Goal: Transaction & Acquisition: Book appointment/travel/reservation

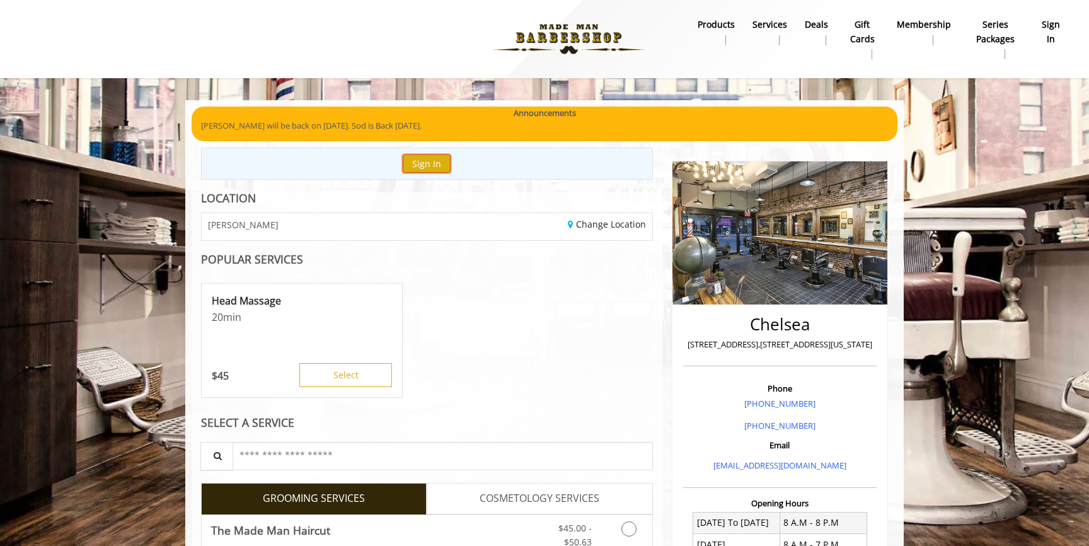
click at [431, 161] on button "Sign In" at bounding box center [427, 163] width 48 height 18
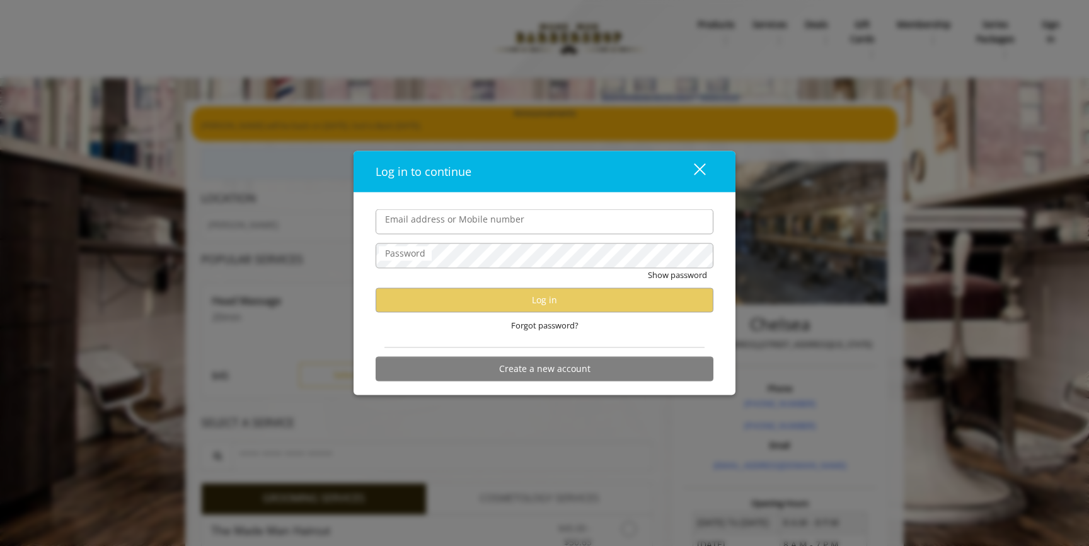
click at [450, 209] on div "Email address or Mobile number" at bounding box center [545, 221] width 338 height 25
click at [503, 228] on input "Email address or Mobile number" at bounding box center [545, 221] width 338 height 25
type input "**********"
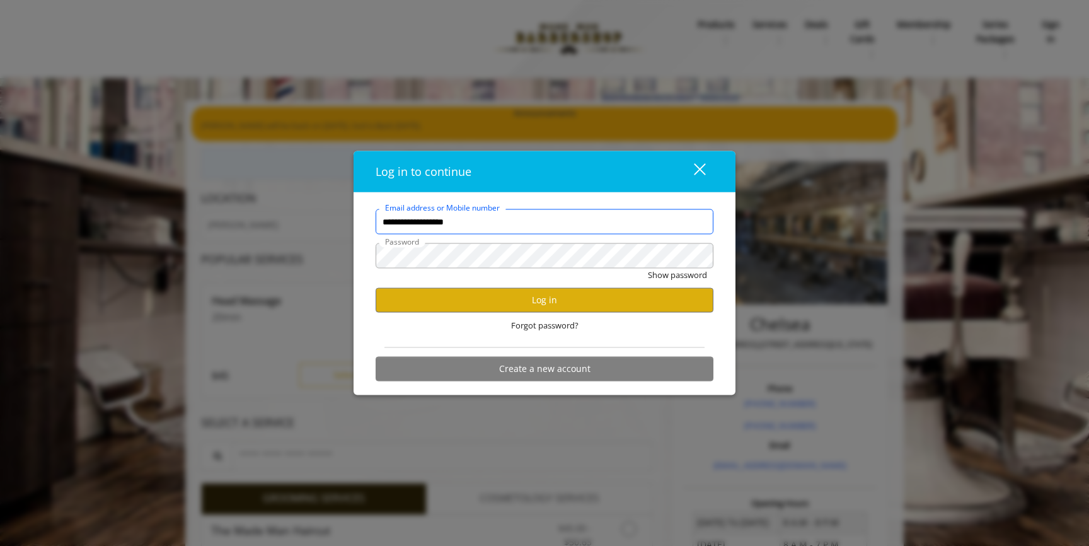
click at [648, 268] on button "Show password" at bounding box center [677, 274] width 59 height 13
click at [502, 313] on div "Forgot password?" at bounding box center [545, 326] width 338 height 26
click at [503, 308] on button "Log in" at bounding box center [545, 299] width 338 height 25
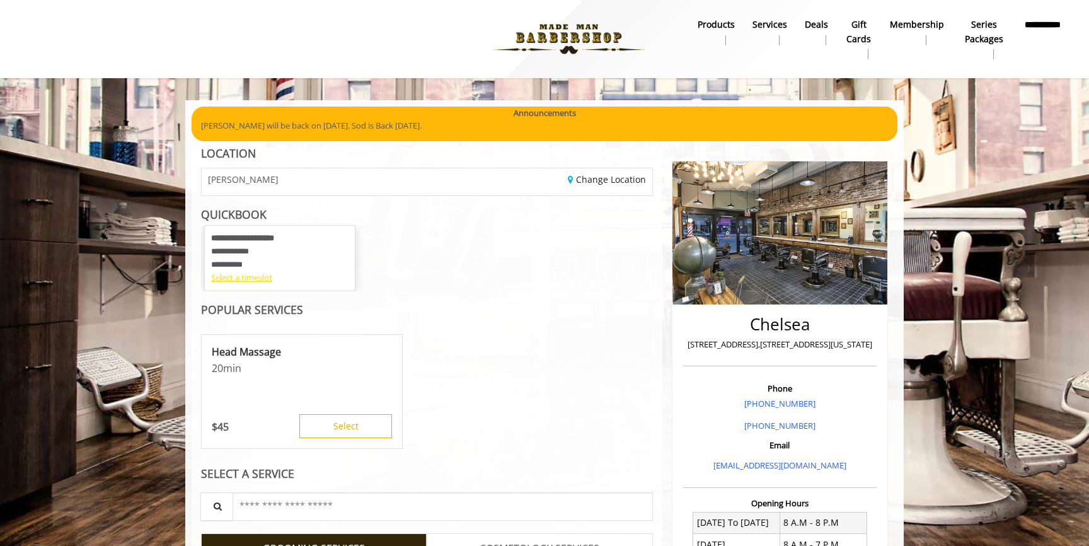
click at [247, 275] on div "Select a timeslot" at bounding box center [279, 277] width 137 height 13
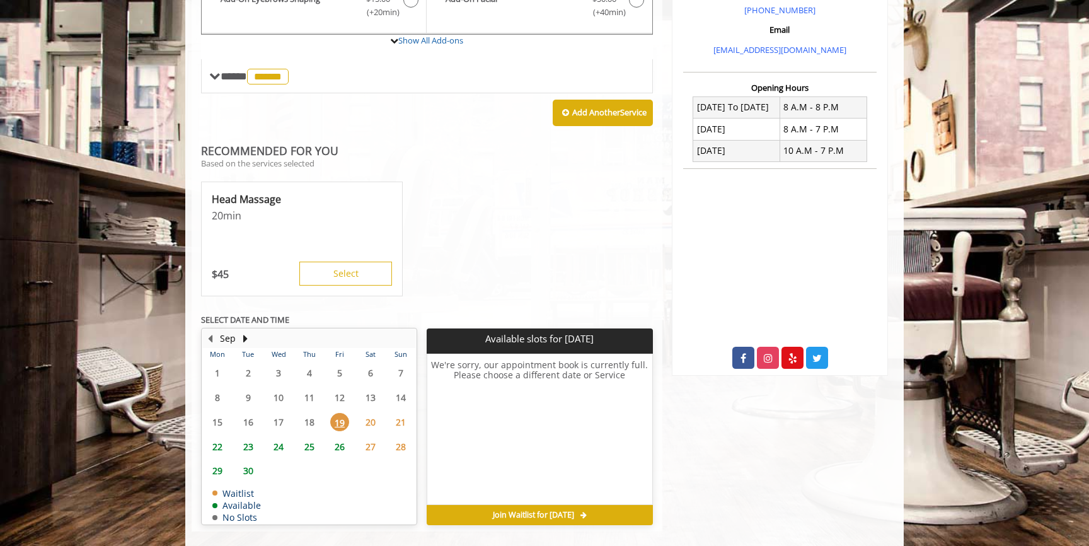
scroll to position [419, 0]
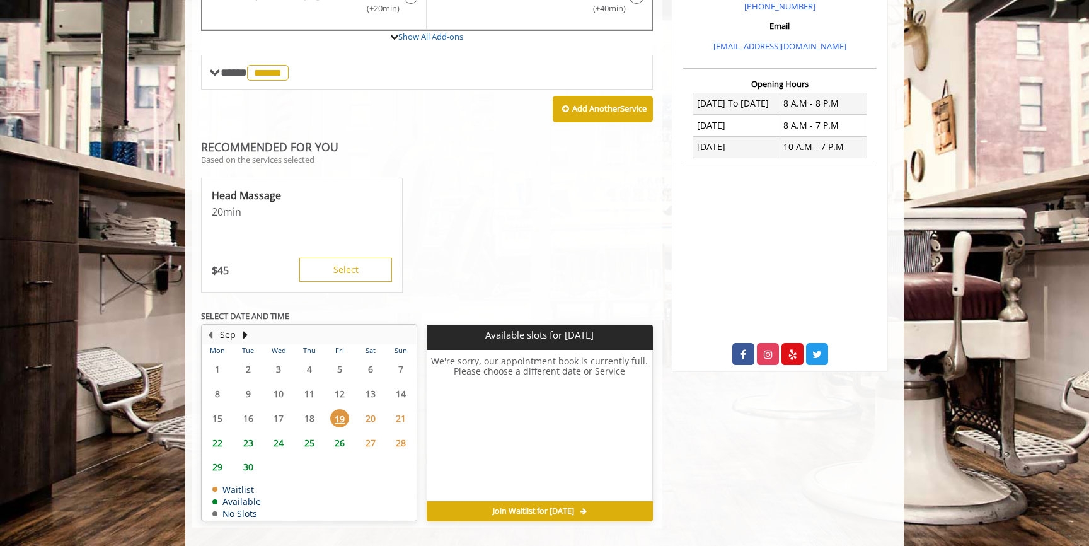
click at [218, 446] on span "22" at bounding box center [217, 443] width 19 height 18
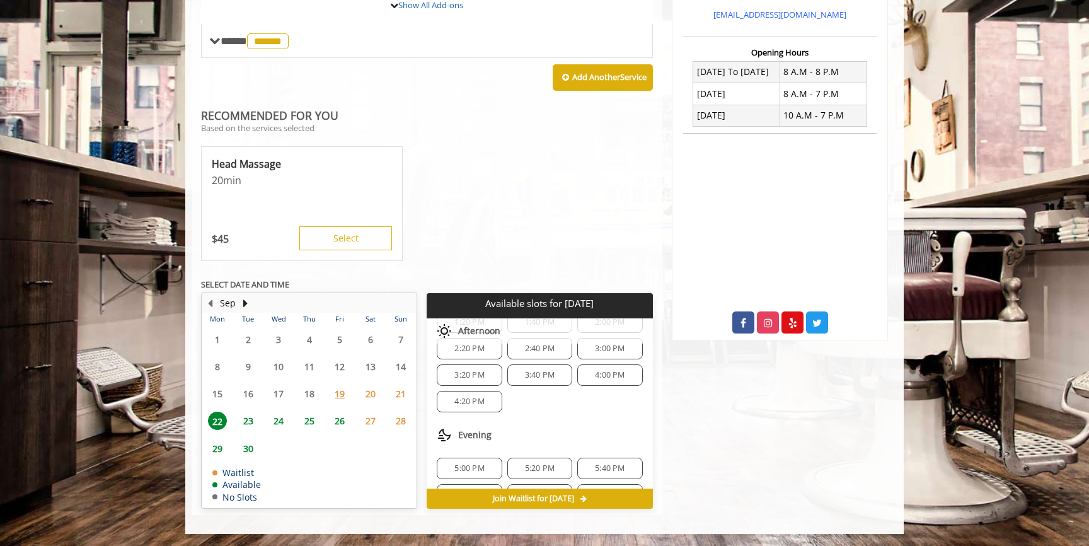
scroll to position [242, 0]
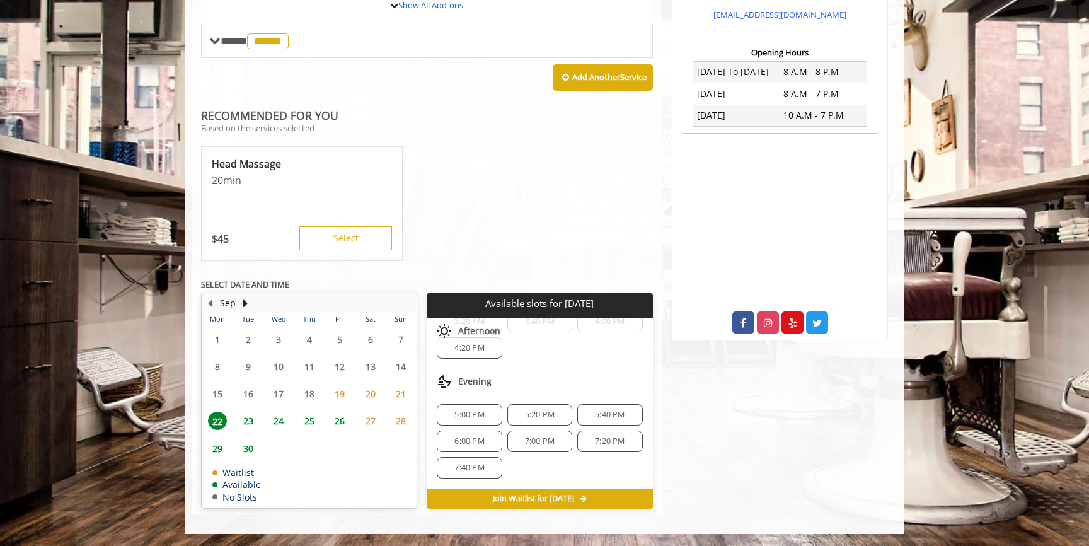
click at [549, 419] on div "5:20 PM" at bounding box center [539, 414] width 65 height 21
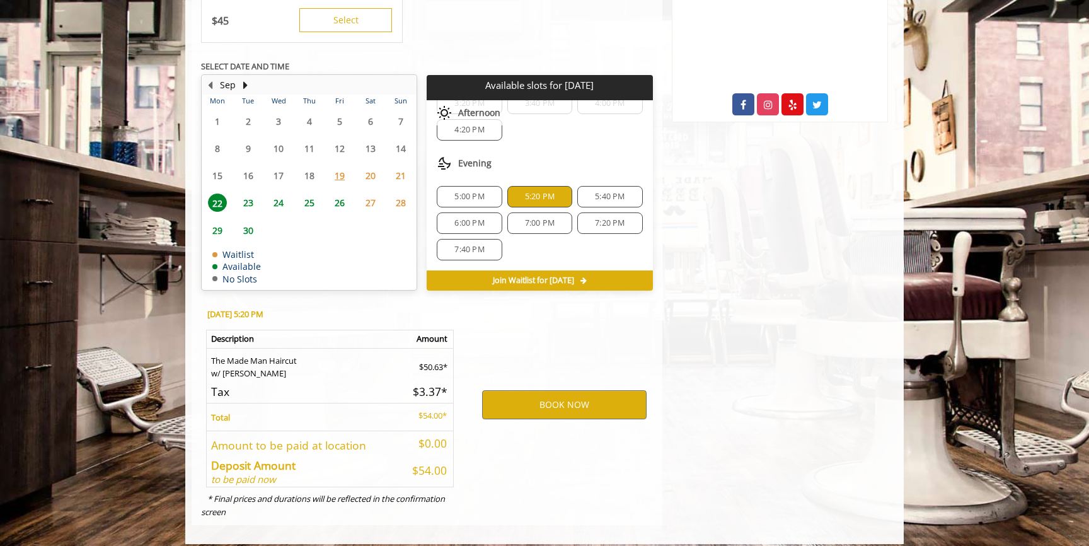
scroll to position [679, 0]
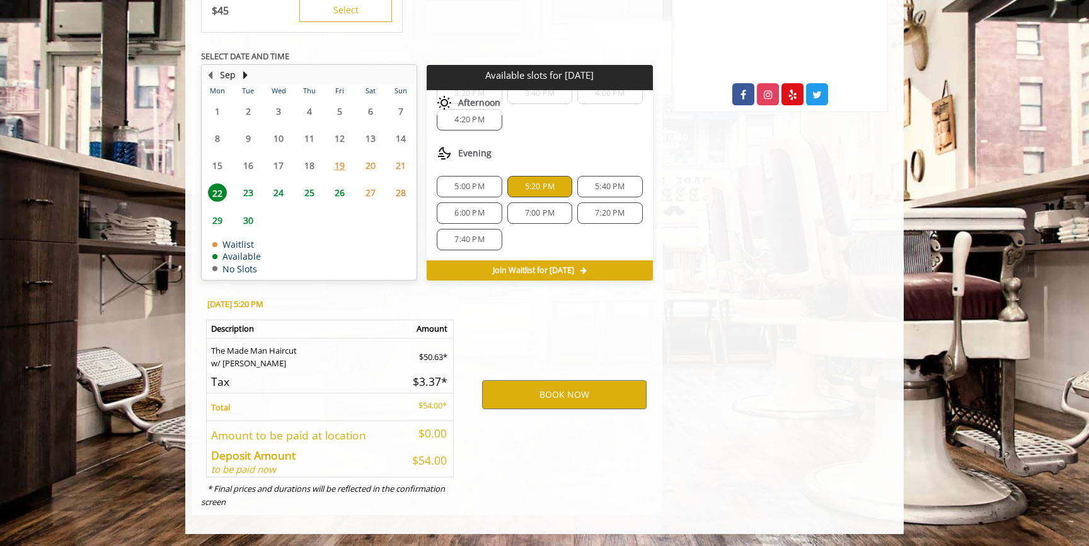
click at [587, 195] on div "5:40 PM" at bounding box center [609, 186] width 65 height 21
click at [585, 403] on button "BOOK NOW" at bounding box center [564, 394] width 164 height 29
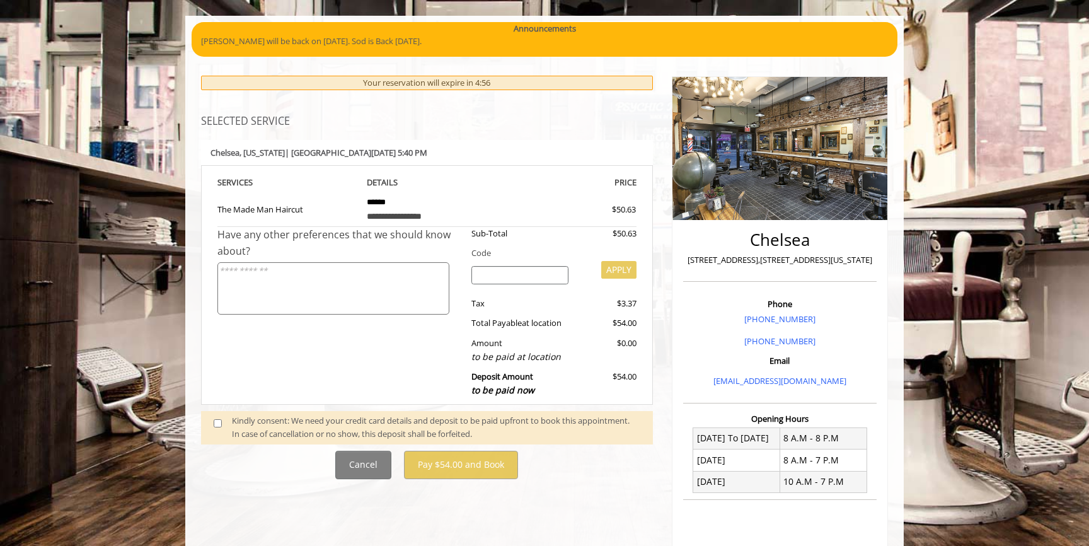
scroll to position [108, 0]
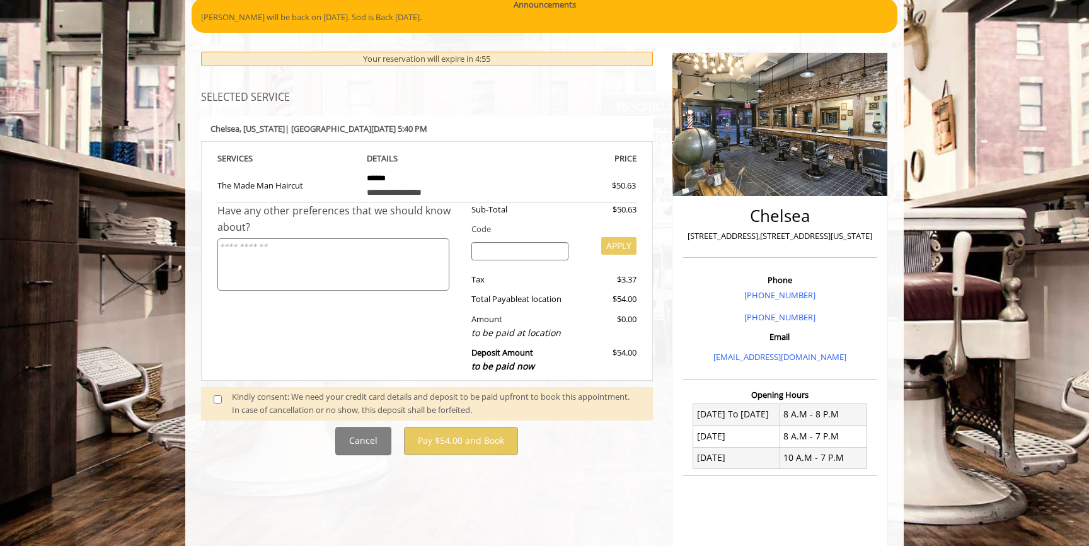
click at [328, 404] on div "Kindly consent: We need your credit card details and deposit to be paid upfront…" at bounding box center [436, 403] width 408 height 26
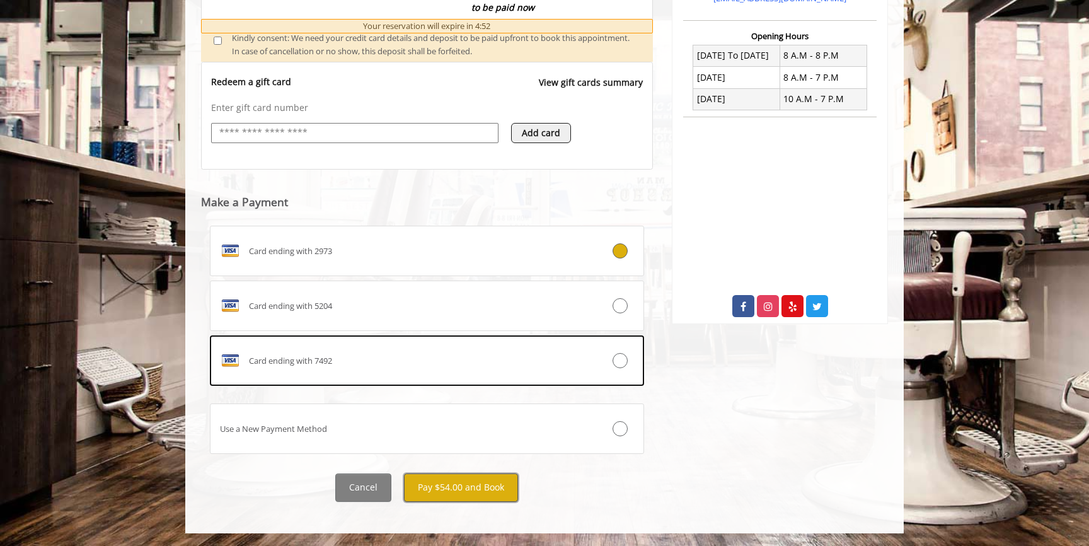
click at [436, 475] on button "Pay $54.00 and Book" at bounding box center [461, 487] width 114 height 28
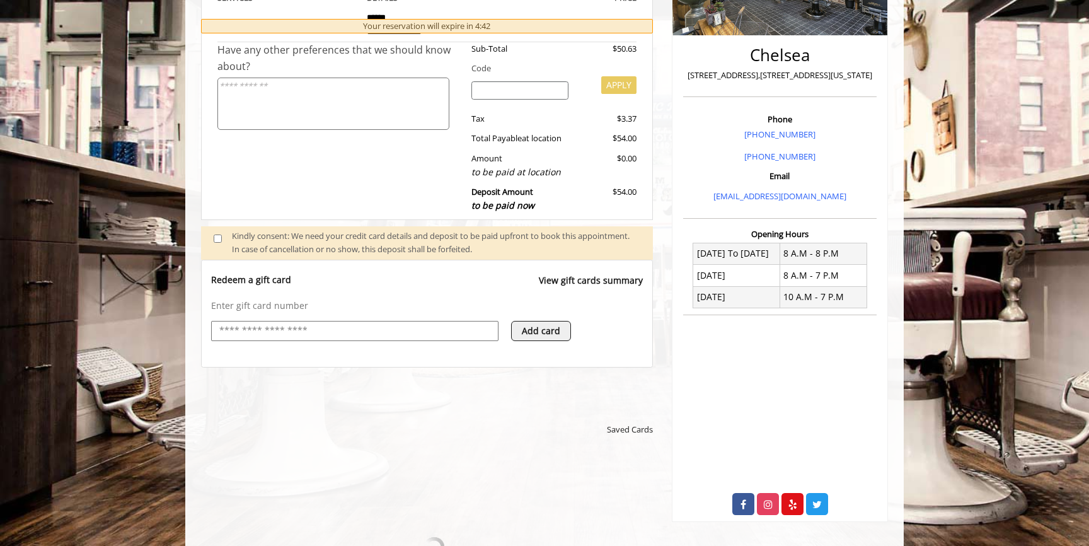
scroll to position [272, 0]
